Goal: Transaction & Acquisition: Purchase product/service

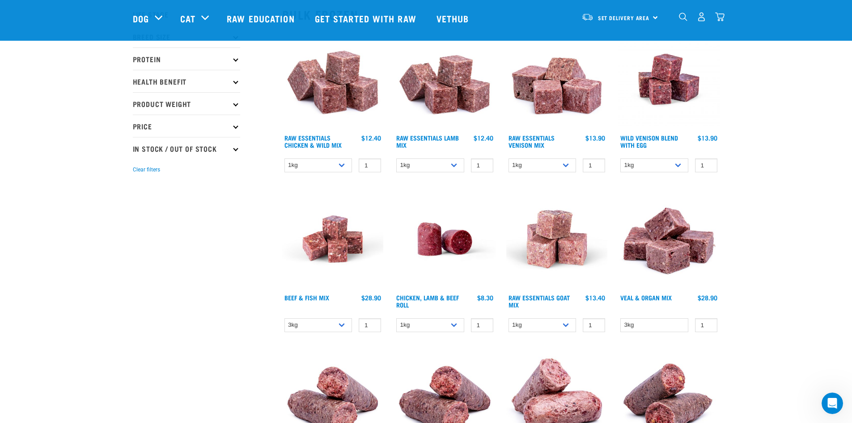
scroll to position [89, 0]
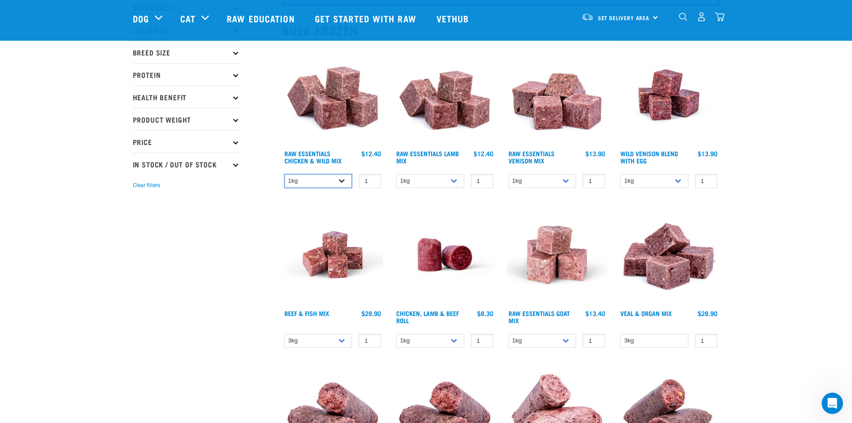
click at [333, 175] on select "1kg 3kg Bulk (10kg)" at bounding box center [319, 181] width 68 height 14
select select "731"
click at [285, 174] on select "1kg 3kg Bulk (10kg)" at bounding box center [319, 181] width 68 height 14
click at [314, 181] on select "1kg 3kg Bulk (10kg)" at bounding box center [319, 181] width 68 height 14
click at [324, 145] on img at bounding box center [333, 95] width 102 height 102
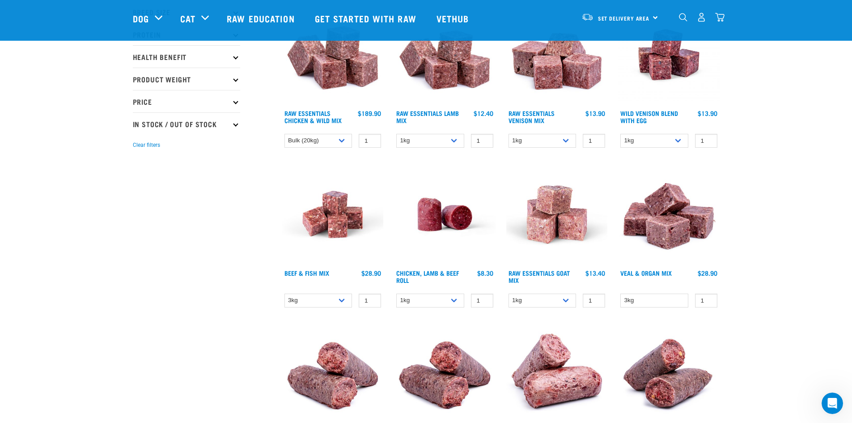
scroll to position [179, 0]
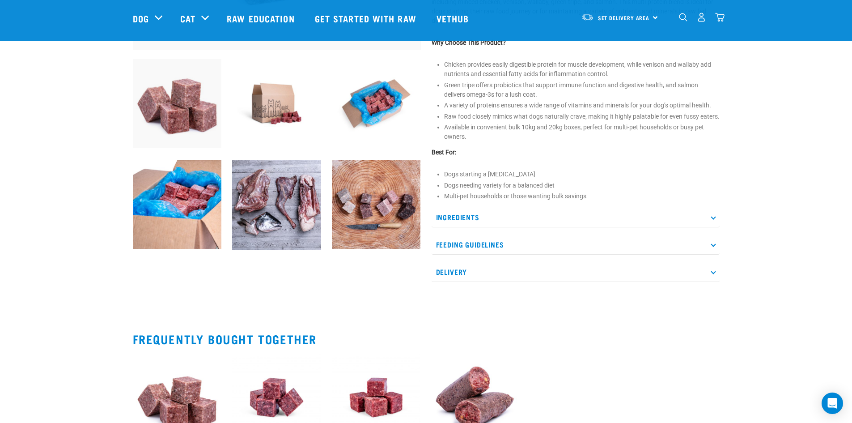
scroll to position [313, 0]
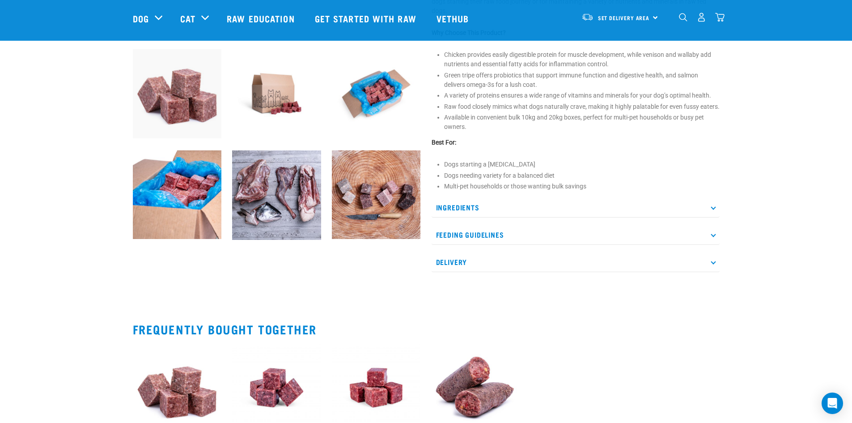
click at [557, 245] on p "Feeding Guidelines" at bounding box center [576, 235] width 288 height 20
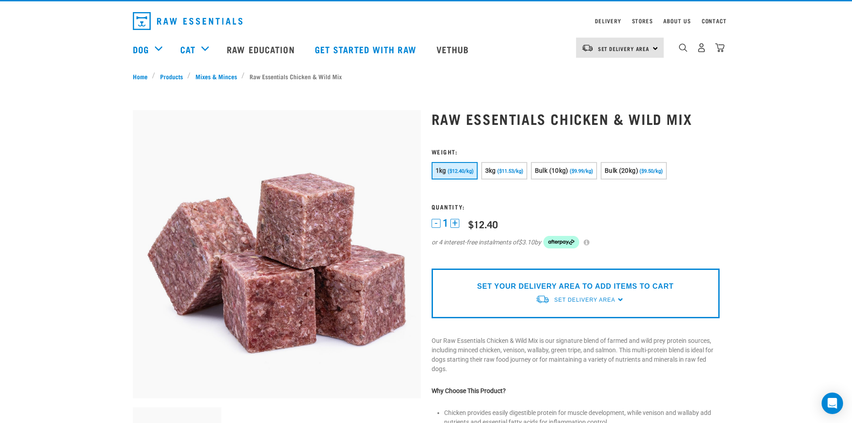
scroll to position [0, 0]
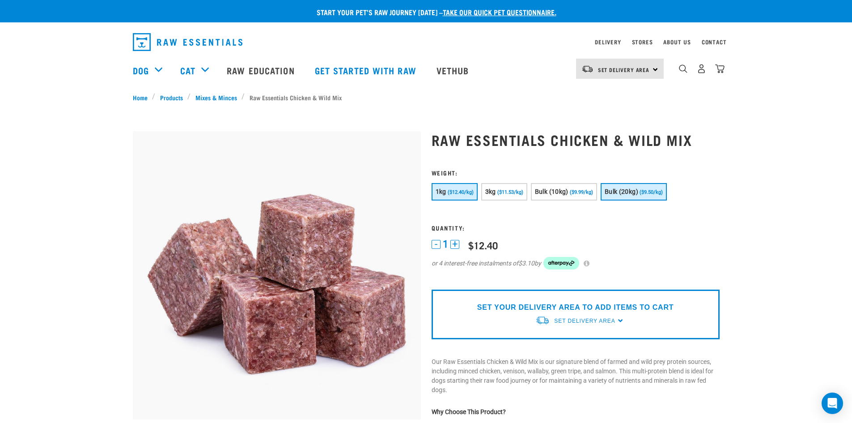
click at [648, 185] on button "Bulk (20kg) ($9.50/kg)" at bounding box center [634, 191] width 66 height 17
